Goal: Information Seeking & Learning: Learn about a topic

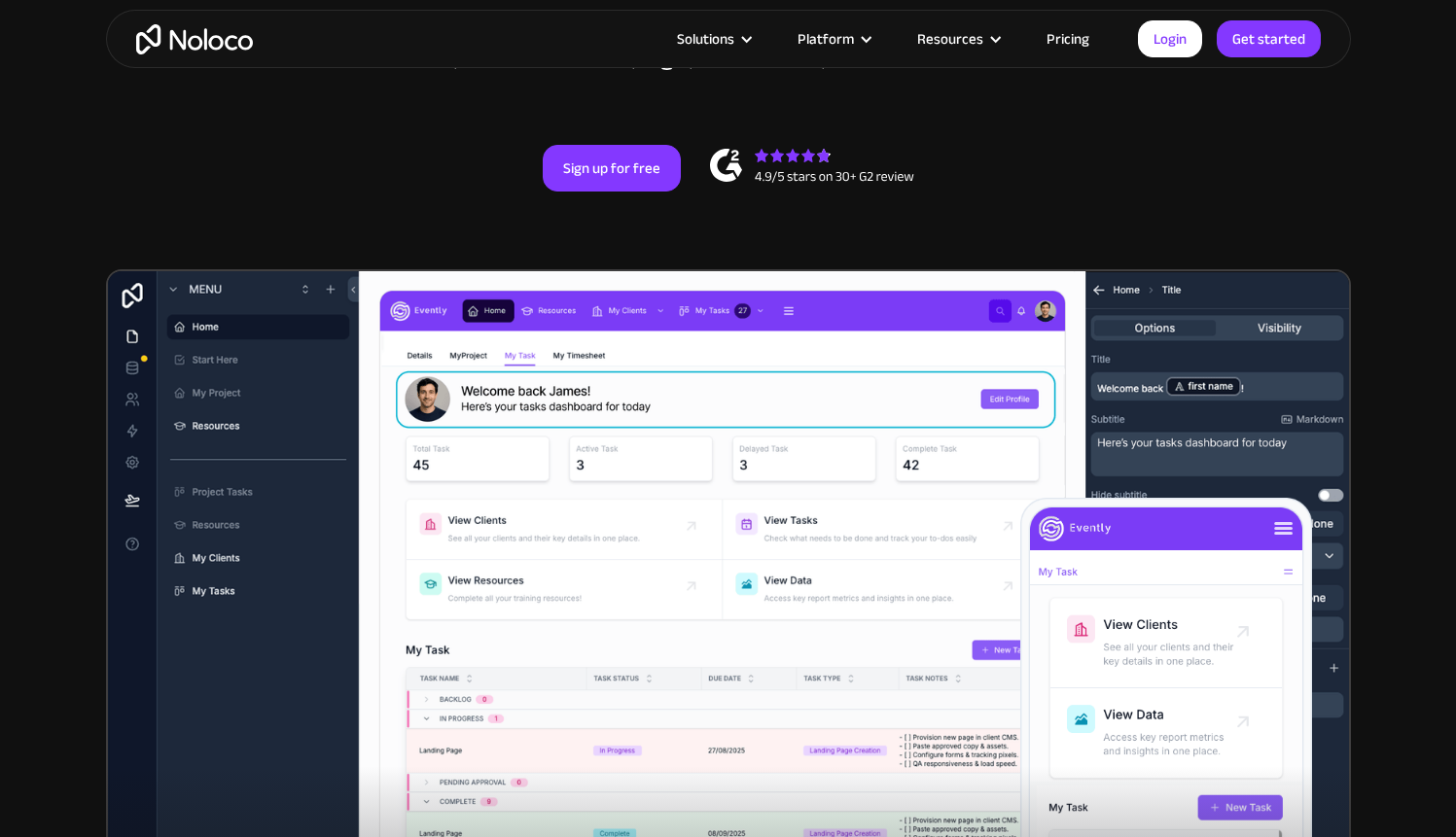
scroll to position [403, 0]
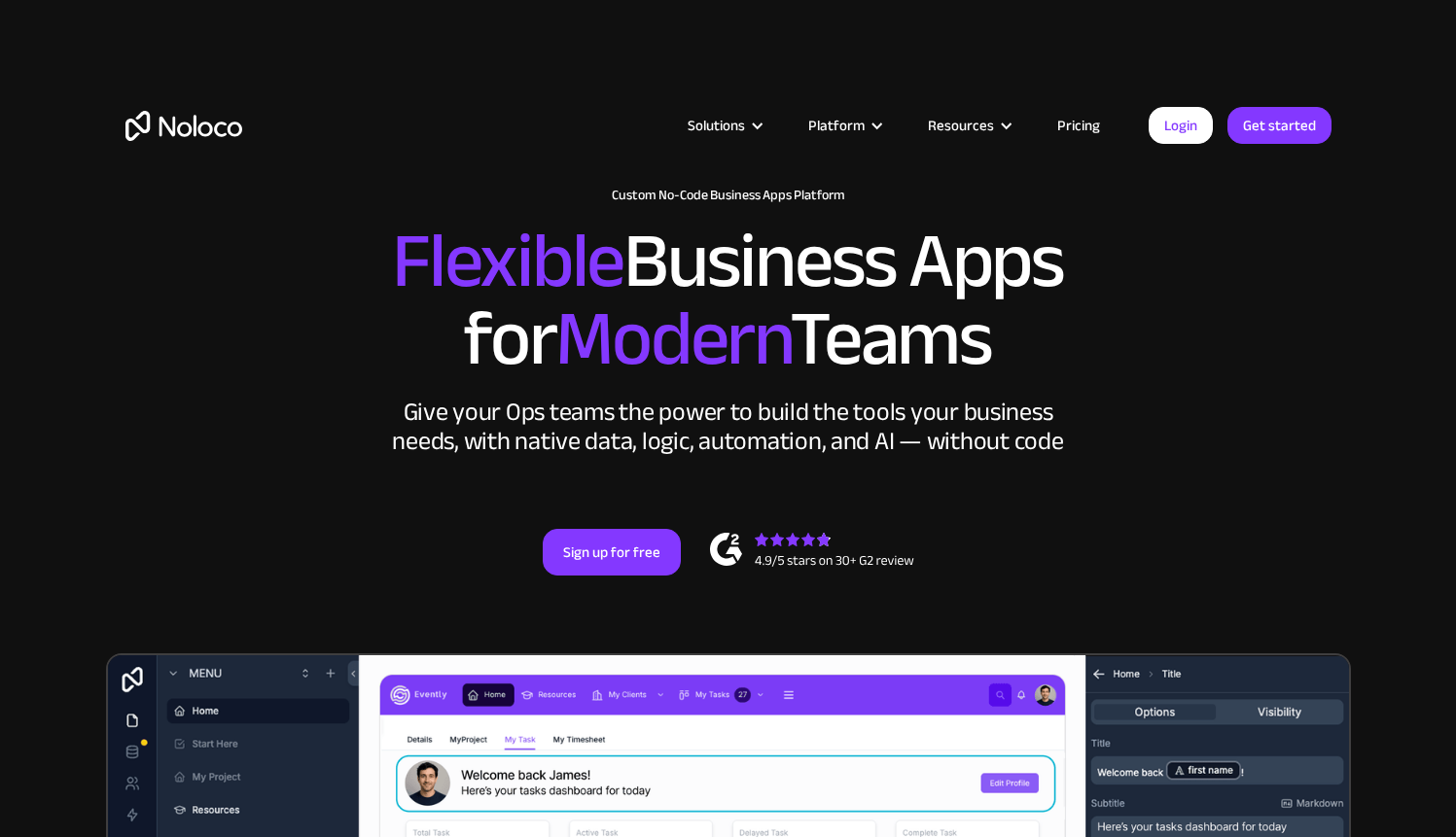
scroll to position [24, 0]
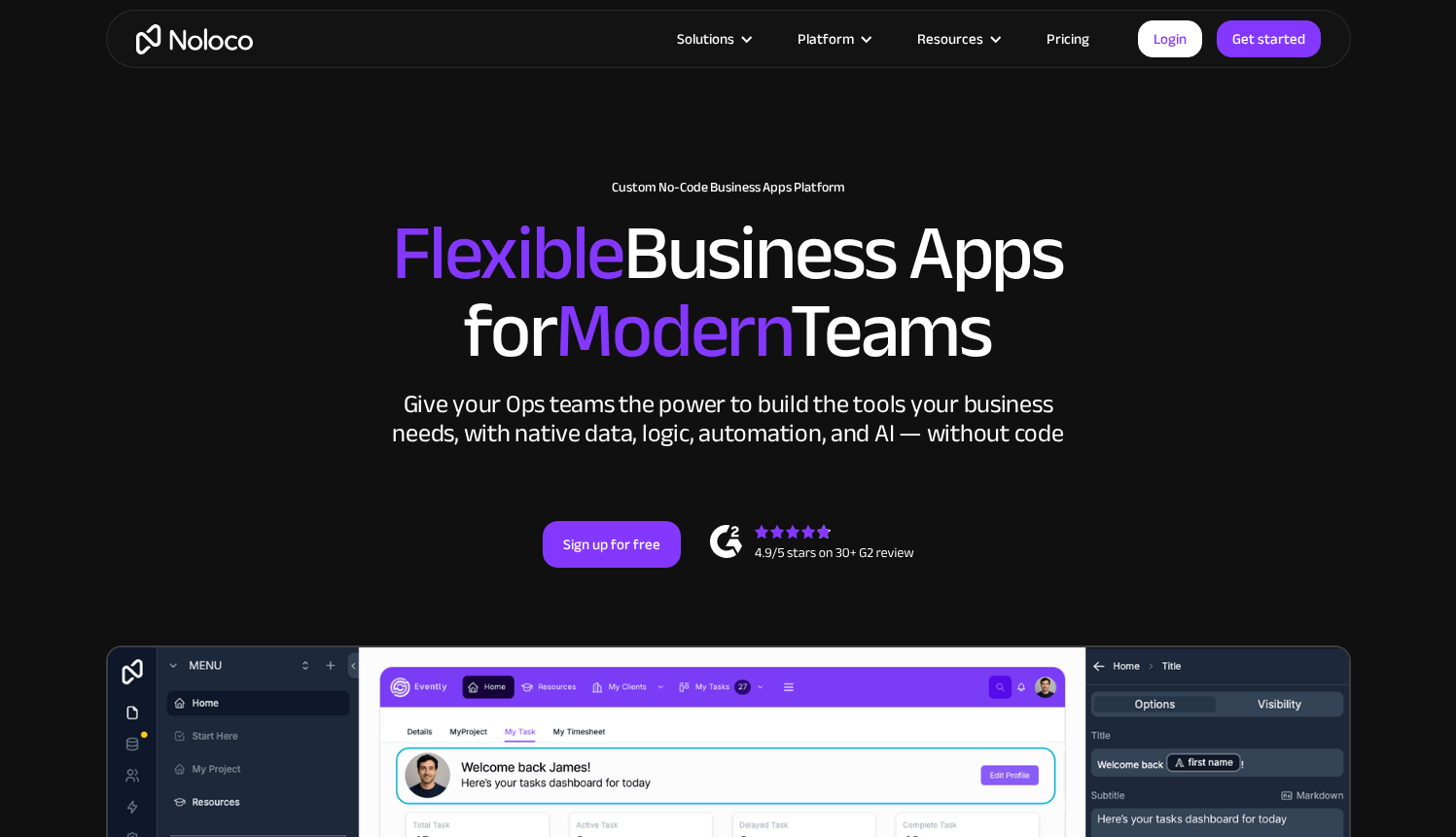
click at [203, 42] on img "home" at bounding box center [195, 39] width 117 height 30
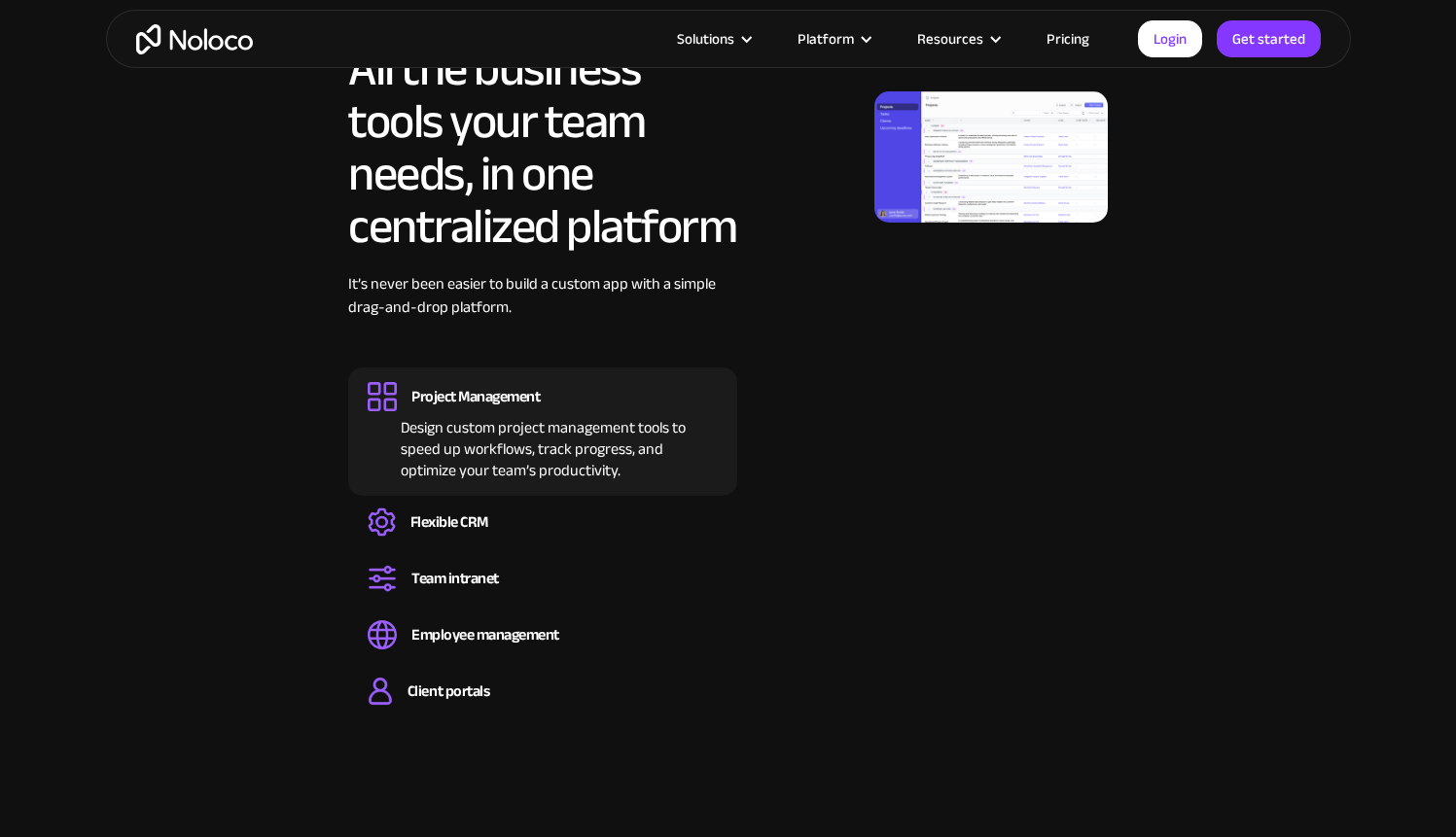
scroll to position [1883, 0]
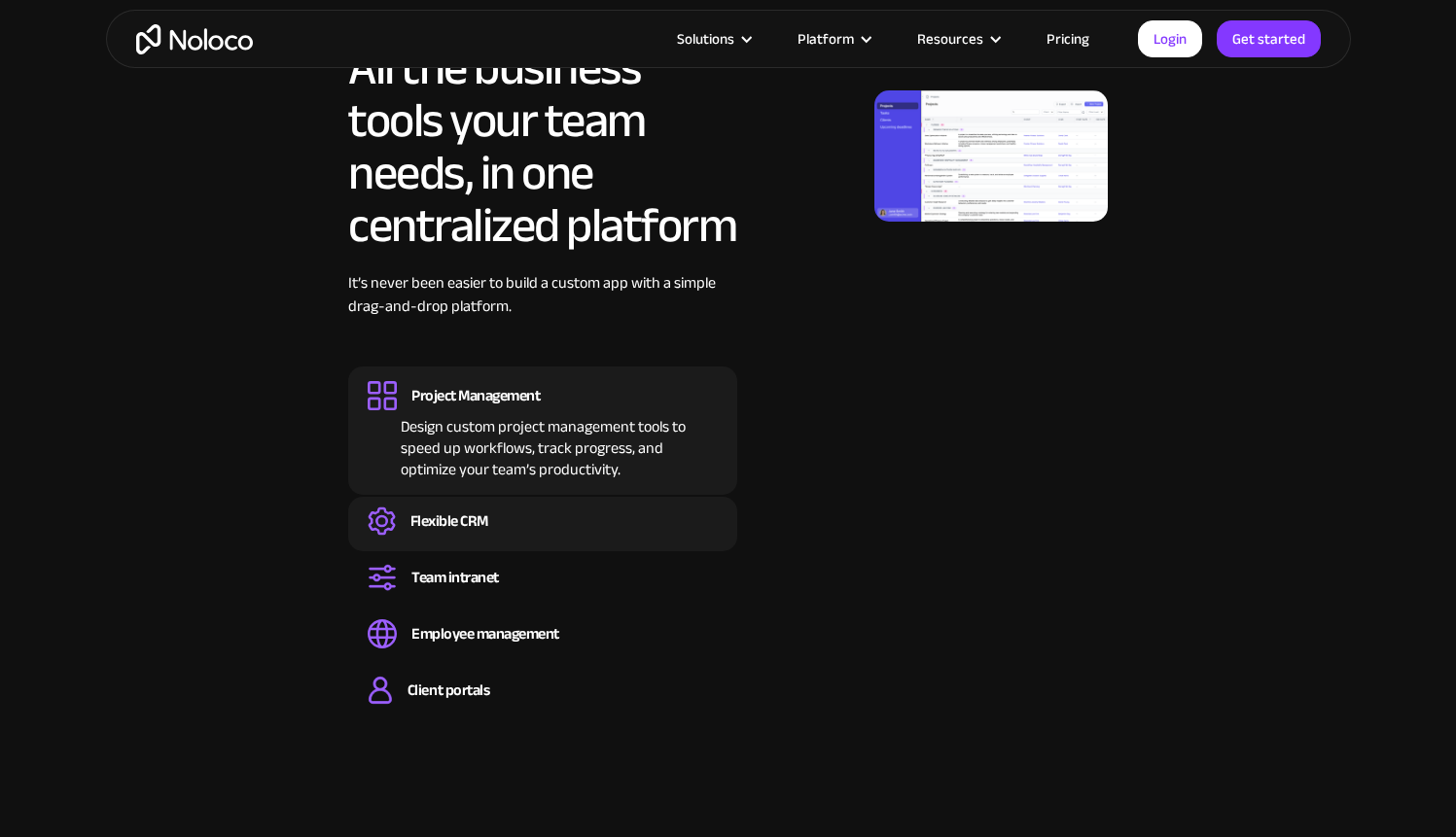
click at [449, 536] on div "Create a custom CRM that you can adapt to your business’s needs, centralize you…" at bounding box center [542, 539] width 350 height 6
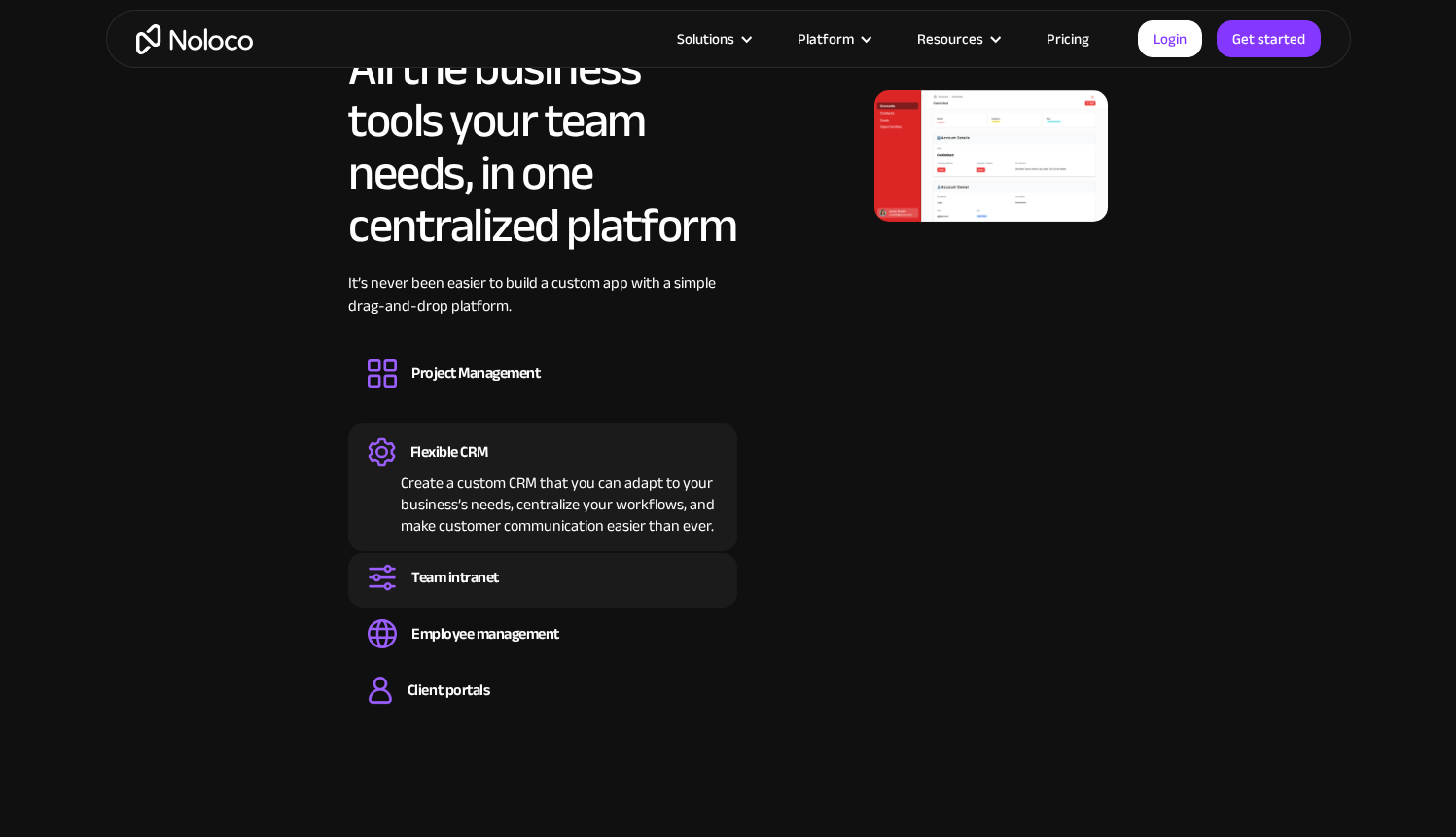
click at [449, 575] on div "Team intranet" at bounding box center [455, 578] width 88 height 21
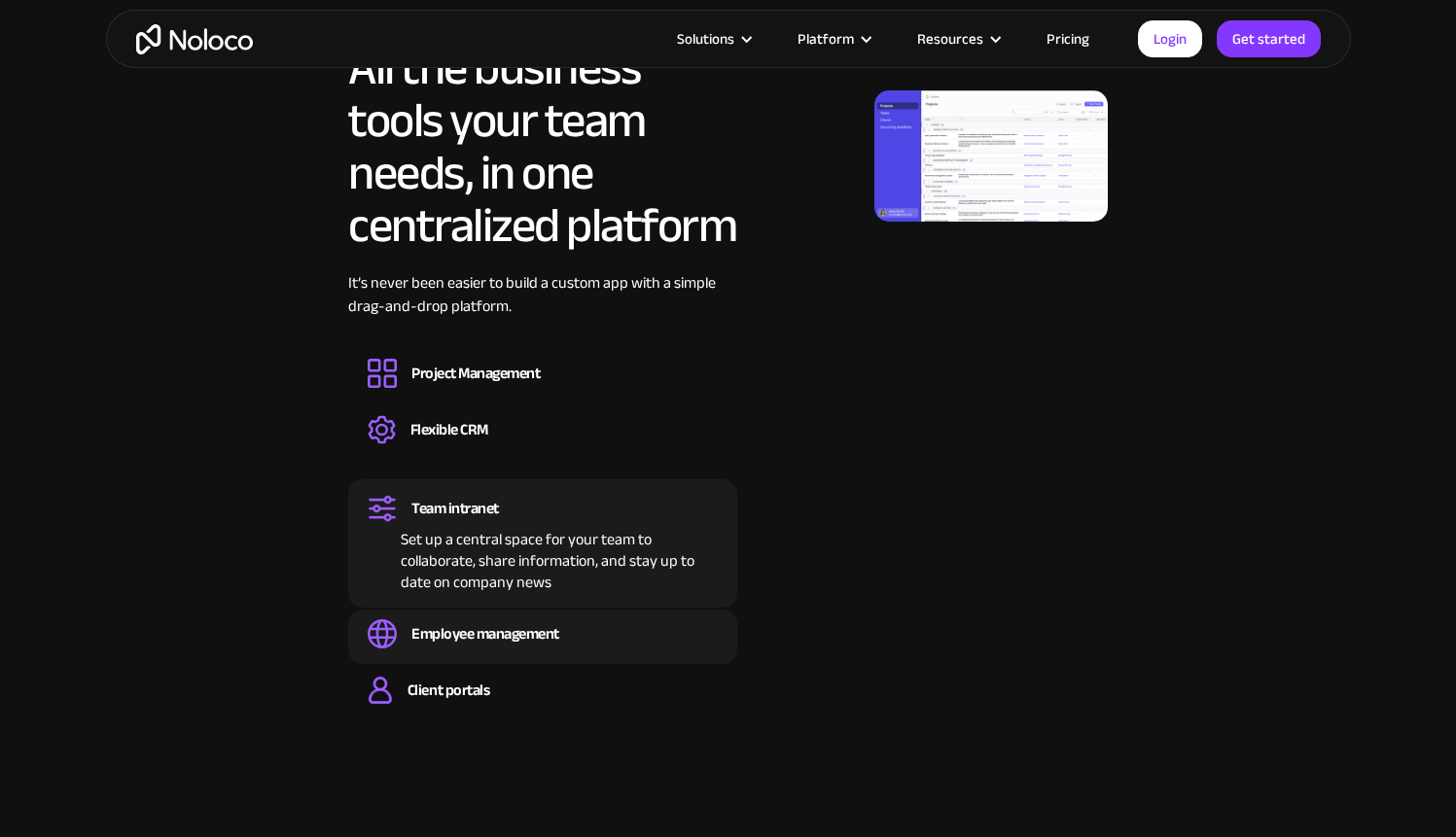
click at [446, 624] on div "Employee management" at bounding box center [485, 634] width 148 height 21
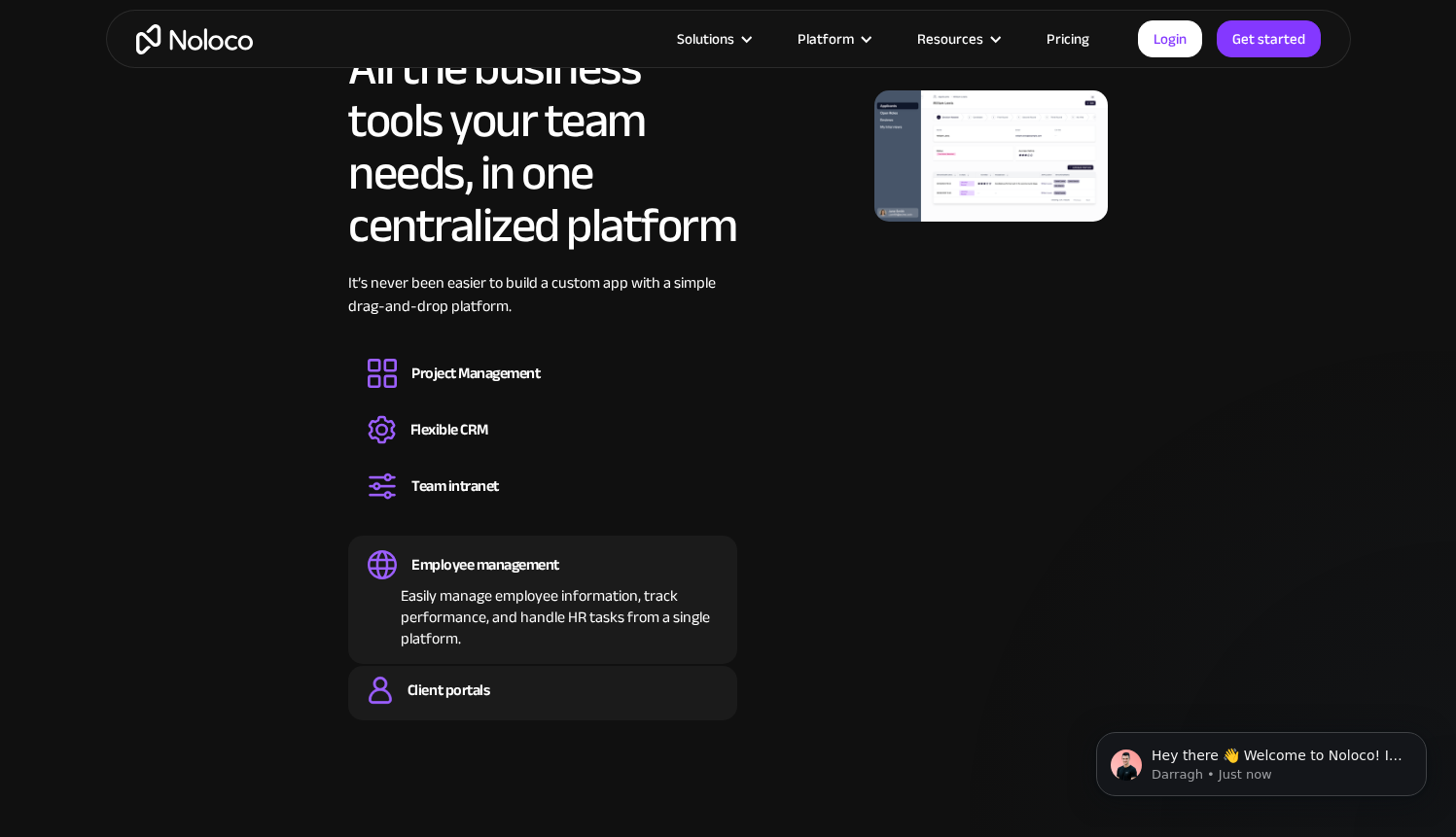
scroll to position [0, 0]
click at [446, 684] on div "Client portals" at bounding box center [448, 691] width 82 height 21
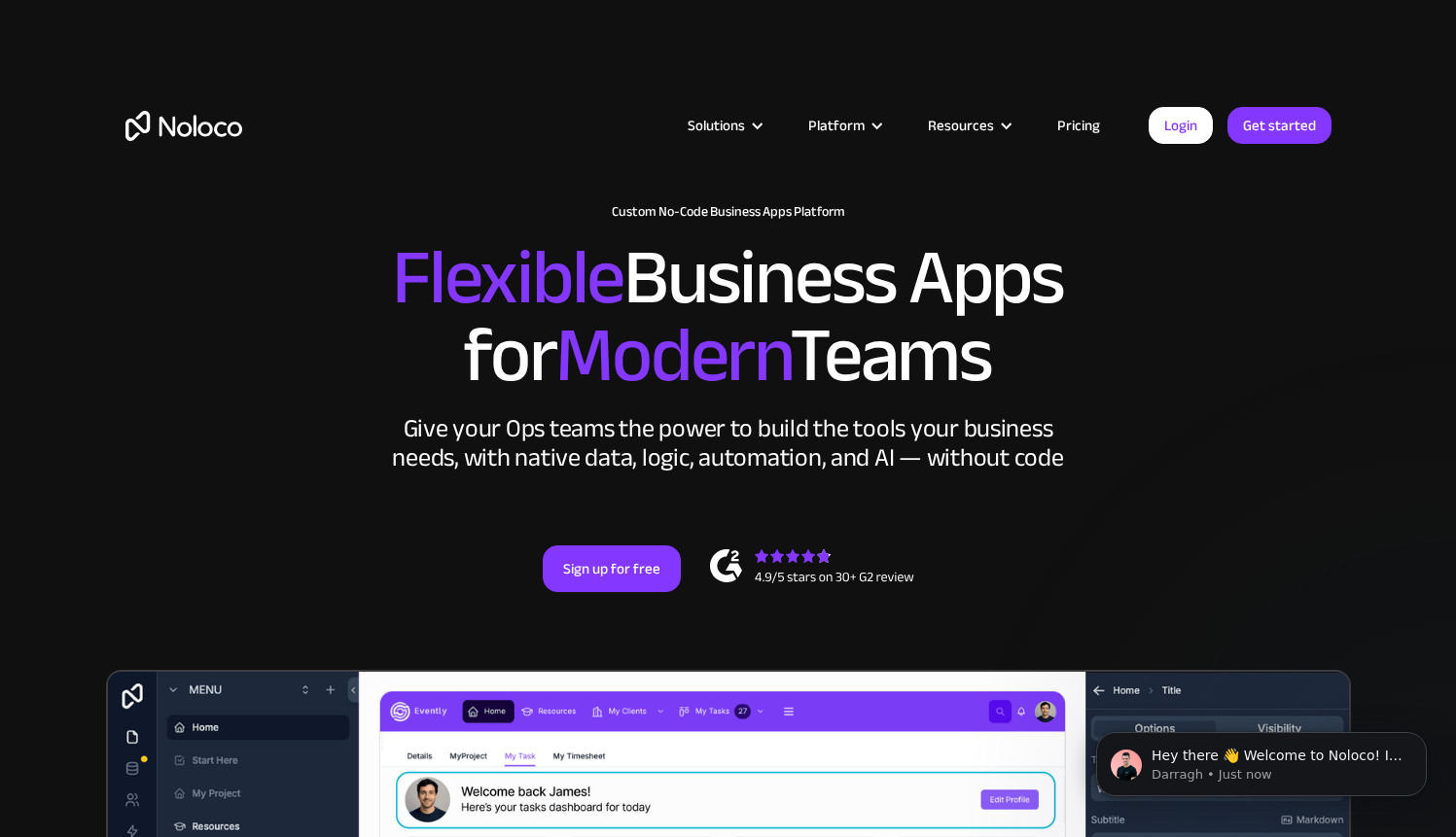
click at [1083, 125] on link "Pricing" at bounding box center [1079, 126] width 92 height 25
